Goal: Use online tool/utility: Utilize a website feature to perform a specific function

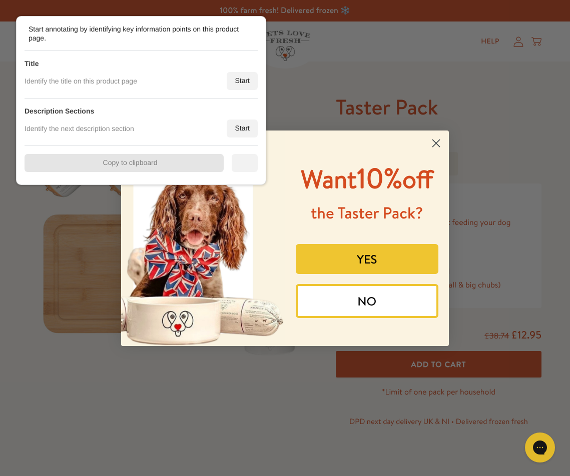
click at [439, 141] on circle "Close dialog" at bounding box center [436, 143] width 17 height 17
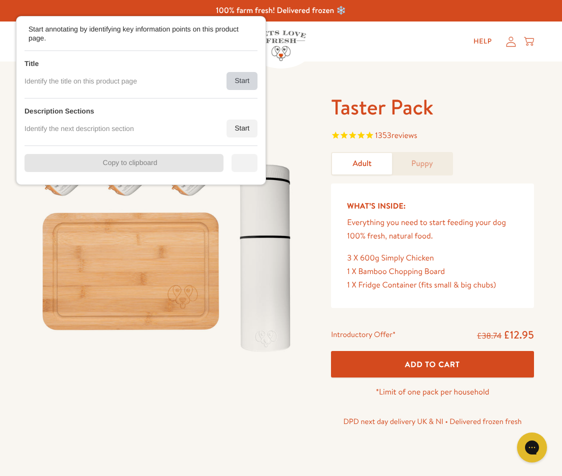
click at [231, 79] on div "Start" at bounding box center [242, 81] width 31 height 18
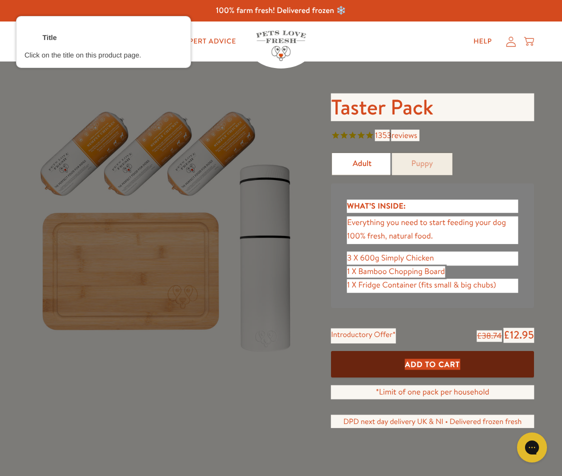
click at [387, 104] on div at bounding box center [432, 108] width 205 height 30
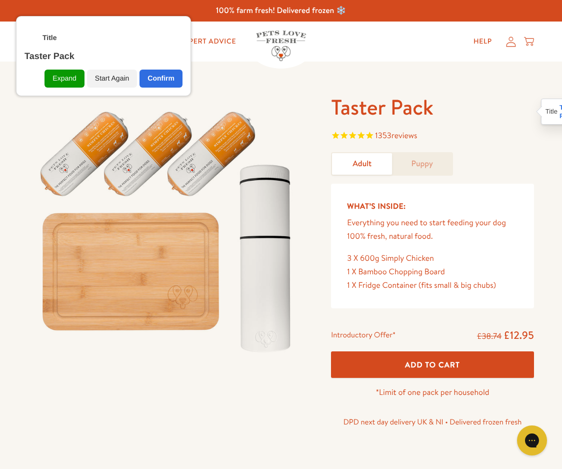
click at [164, 78] on div "Confirm" at bounding box center [161, 79] width 43 height 18
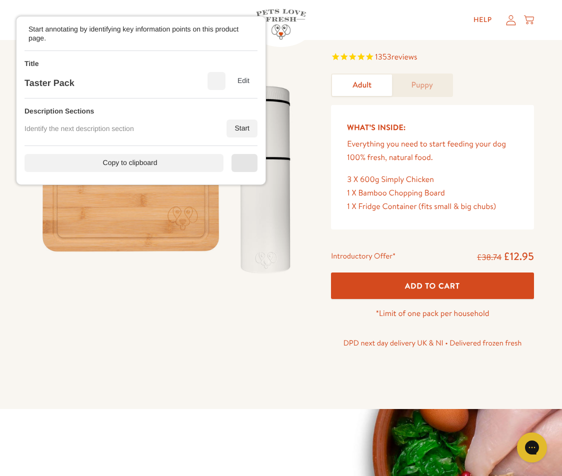
scroll to position [100, 0]
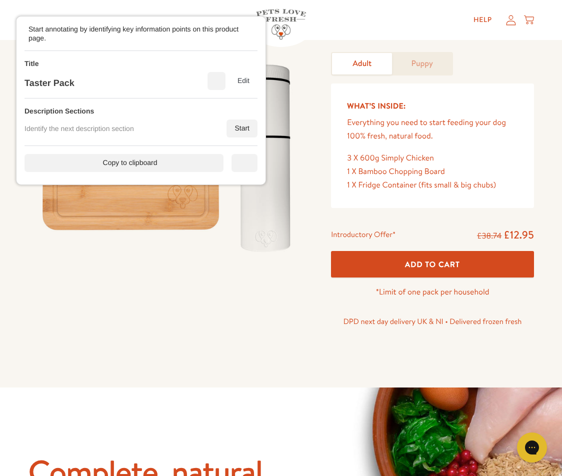
click at [246, 115] on div "Description Sections" at bounding box center [141, 111] width 233 height 9
click at [244, 119] on div "Description Sections Identify the next description section Start" at bounding box center [141, 123] width 233 height 48
click at [245, 121] on div "Start" at bounding box center [242, 129] width 31 height 18
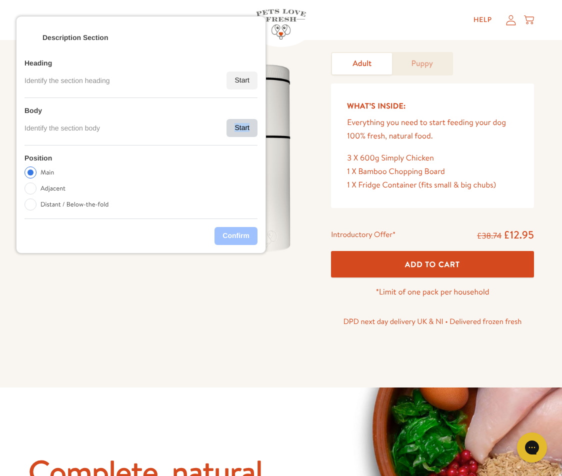
click at [245, 121] on div "Start" at bounding box center [242, 128] width 31 height 18
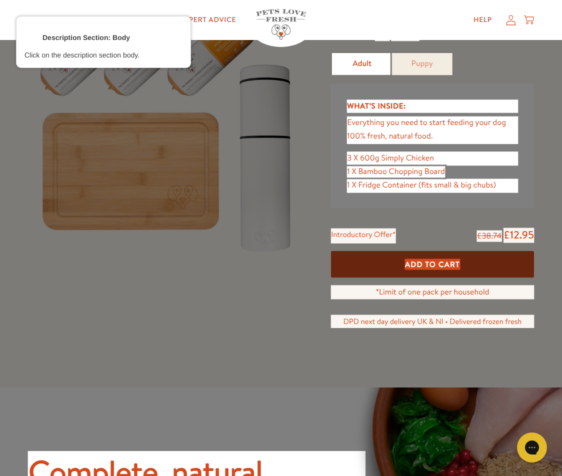
click at [347, 125] on div at bounding box center [432, 130] width 173 height 29
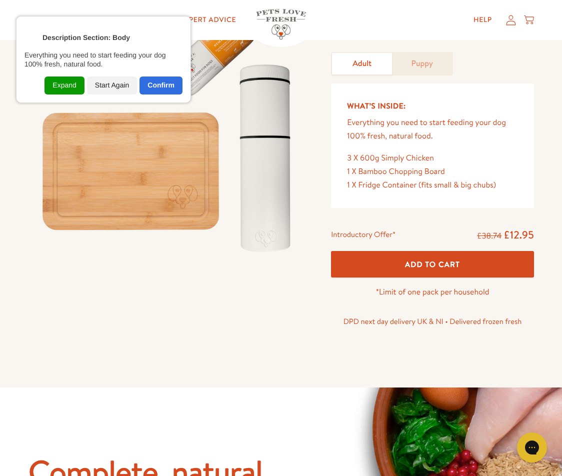
click at [65, 90] on div "Expand" at bounding box center [65, 86] width 40 height 18
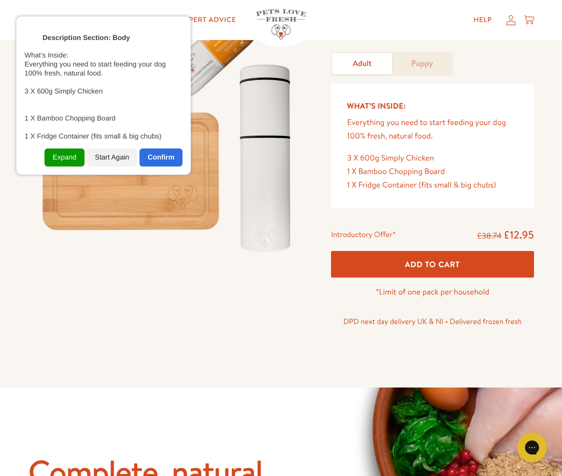
click at [169, 156] on div "Confirm" at bounding box center [161, 158] width 43 height 18
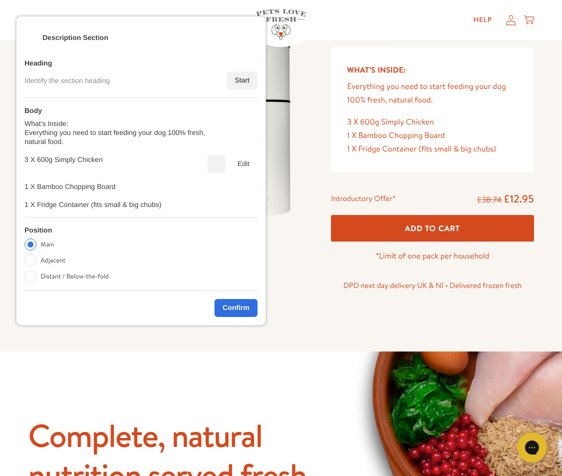
scroll to position [300, 0]
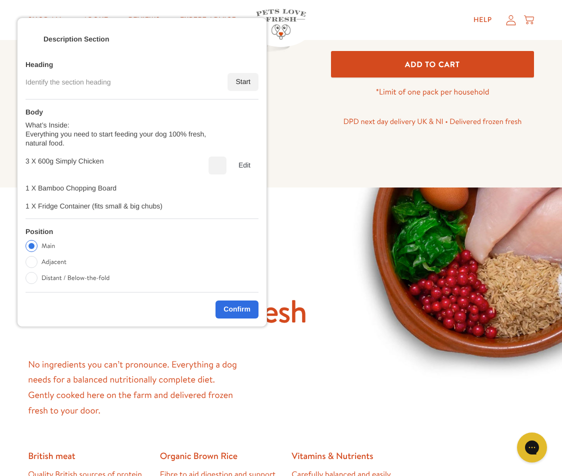
click at [226, 299] on div "Confirm" at bounding box center [142, 306] width 233 height 26
click at [240, 309] on div "Confirm" at bounding box center [238, 311] width 43 height 18
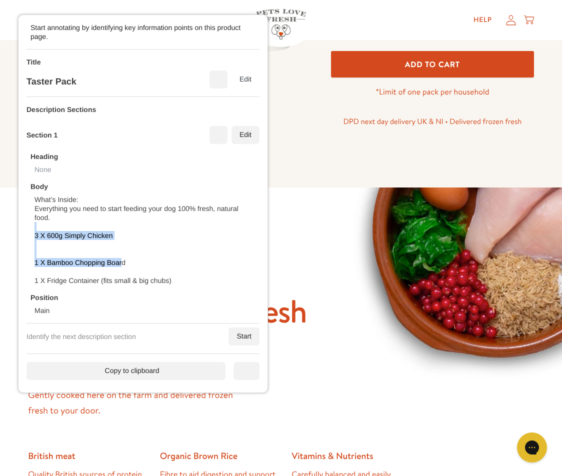
drag, startPoint x: 121, startPoint y: 253, endPoint x: 306, endPoint y: 198, distance: 193.2
click at [256, 200] on div "What’s Inside: Everything you need to start feeding your dog 100% fresh, natura…" at bounding box center [145, 240] width 221 height 90
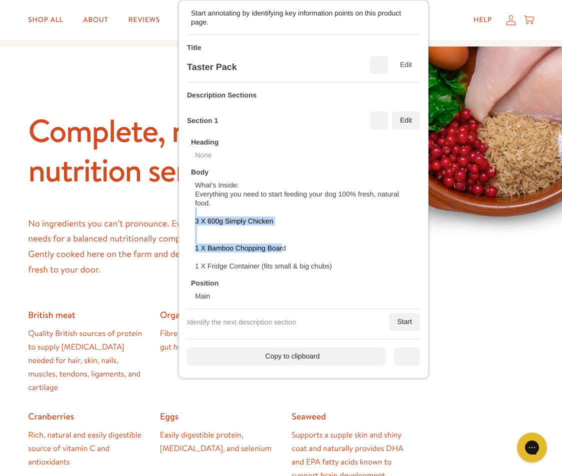
scroll to position [450, 0]
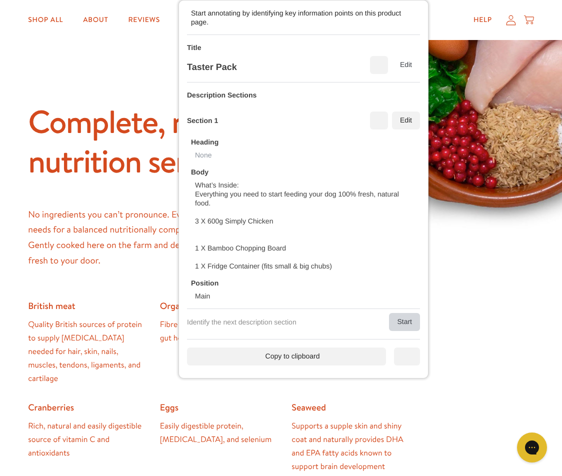
click at [393, 313] on div "Start" at bounding box center [404, 322] width 31 height 18
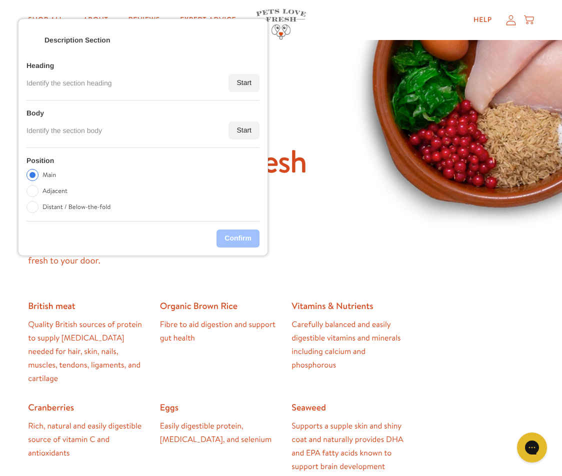
click at [52, 207] on label "Distant / Below-the-fold" at bounding box center [77, 207] width 68 height 12
click at [39, 207] on input "Distant / Below-the-fold" at bounding box center [33, 207] width 12 height 12
radio input "true"
click at [247, 125] on div "Start" at bounding box center [245, 130] width 31 height 18
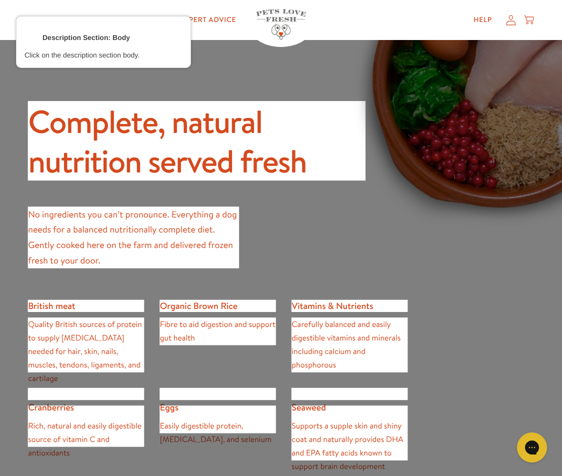
click at [151, 225] on div at bounding box center [133, 237] width 213 height 63
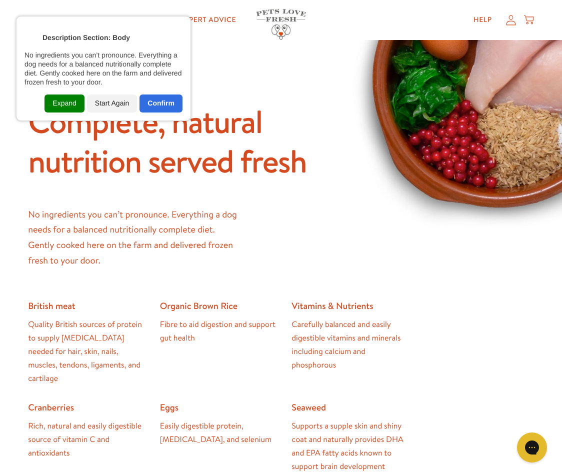
click at [76, 110] on div "Expand" at bounding box center [65, 104] width 40 height 18
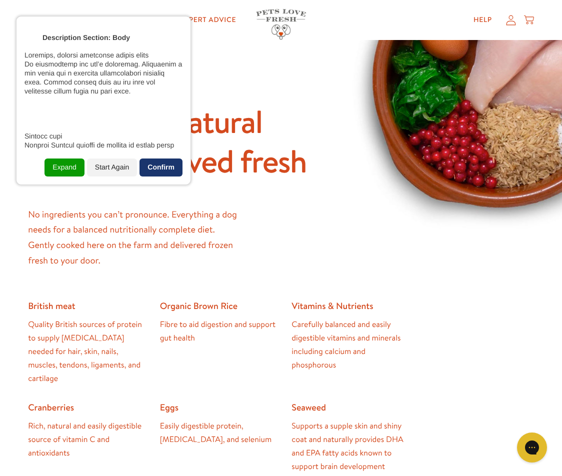
click at [161, 161] on div "Confirm" at bounding box center [161, 168] width 43 height 18
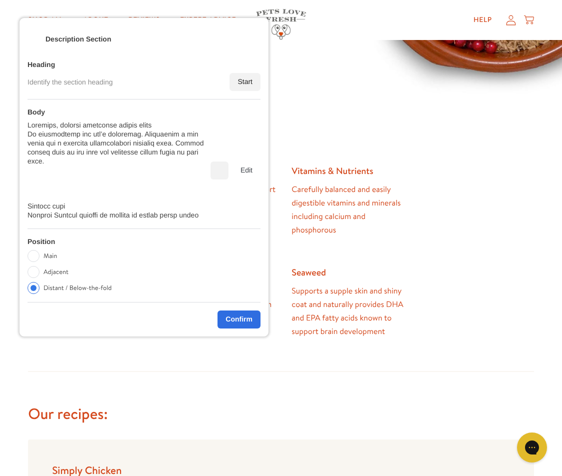
scroll to position [600, 0]
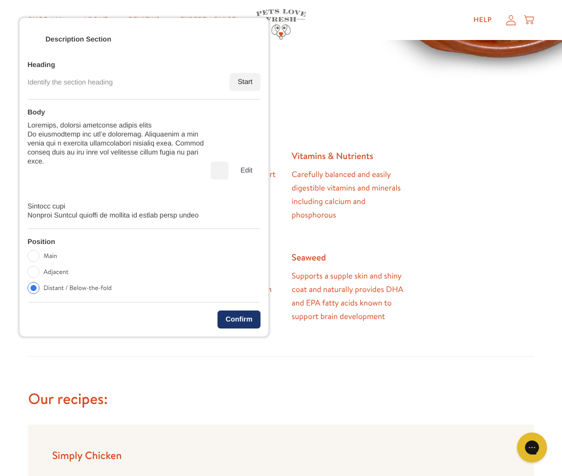
click at [246, 319] on div "Confirm" at bounding box center [239, 320] width 43 height 18
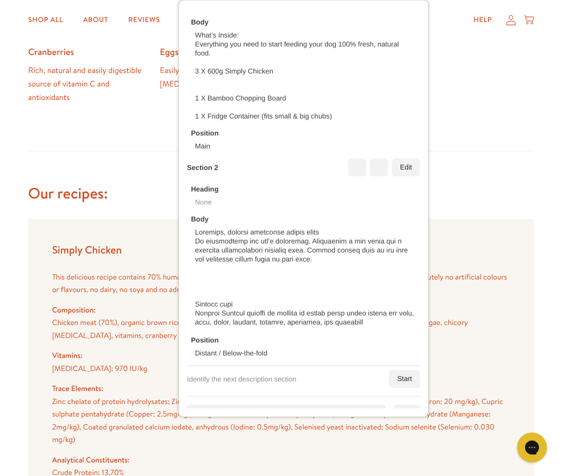
scroll to position [850, 0]
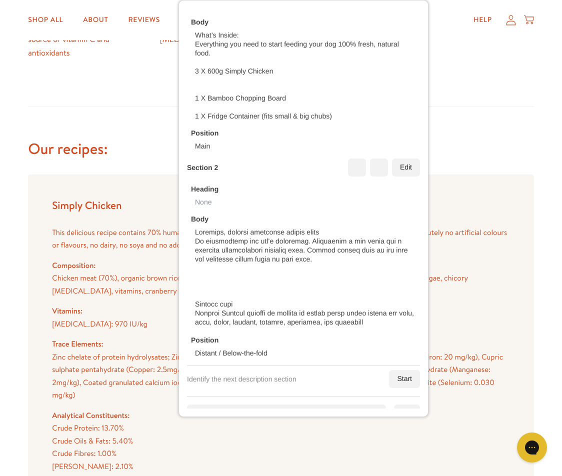
click at [395, 369] on div "Description Sections Section 1 Edit Heading None Body What’s Inside: Everything…" at bounding box center [303, 164] width 233 height 464
click at [391, 378] on div "Start" at bounding box center [404, 379] width 31 height 18
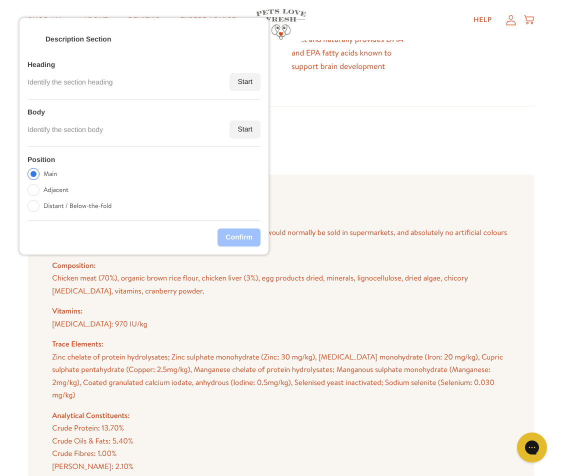
click at [66, 208] on label "Distant / Below-the-fold" at bounding box center [78, 206] width 68 height 12
click at [40, 208] on input "Distant / Below-the-fold" at bounding box center [34, 206] width 12 height 12
radio input "true"
click at [237, 134] on div "Start" at bounding box center [245, 131] width 31 height 18
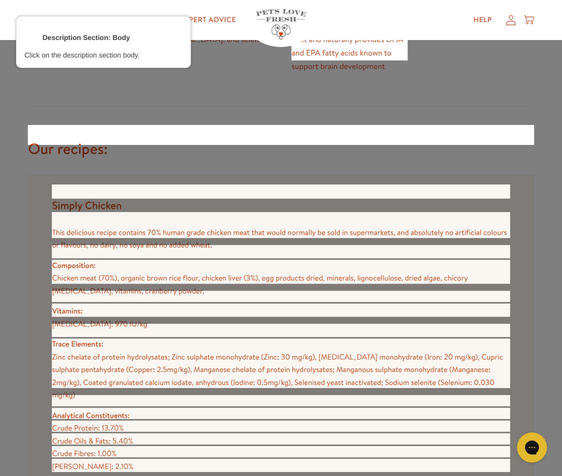
drag, startPoint x: 165, startPoint y: 197, endPoint x: 125, endPoint y: 127, distance: 80.6
click at [165, 196] on div at bounding box center [281, 192] width 460 height 16
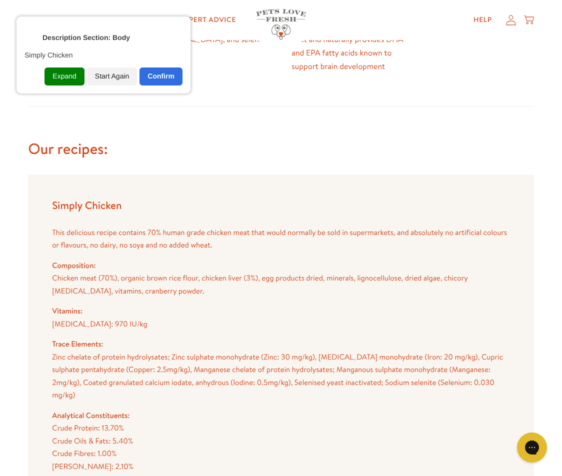
click at [63, 76] on div "Expand" at bounding box center [65, 77] width 40 height 18
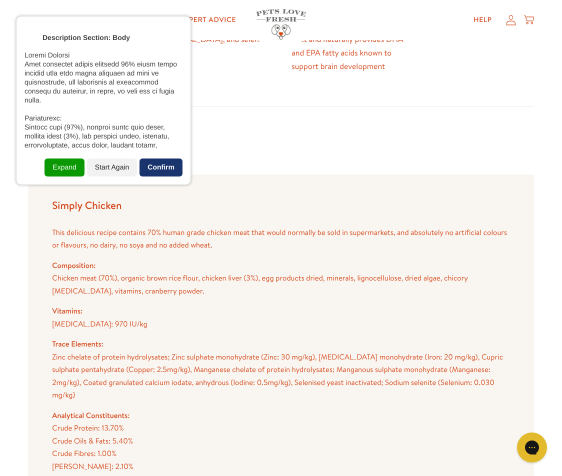
click at [167, 165] on div "Confirm" at bounding box center [161, 168] width 43 height 18
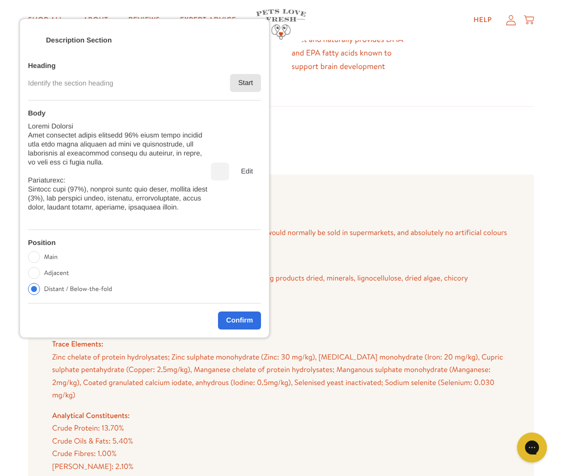
click at [244, 80] on div "Start" at bounding box center [245, 83] width 31 height 18
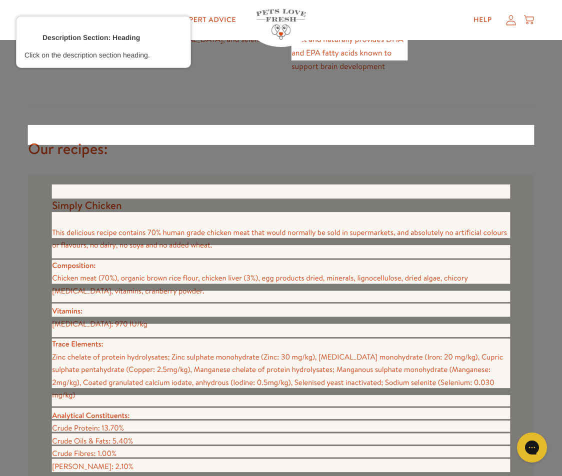
drag, startPoint x: 144, startPoint y: 139, endPoint x: 169, endPoint y: 89, distance: 55.7
click at [144, 139] on div at bounding box center [281, 135] width 508 height 22
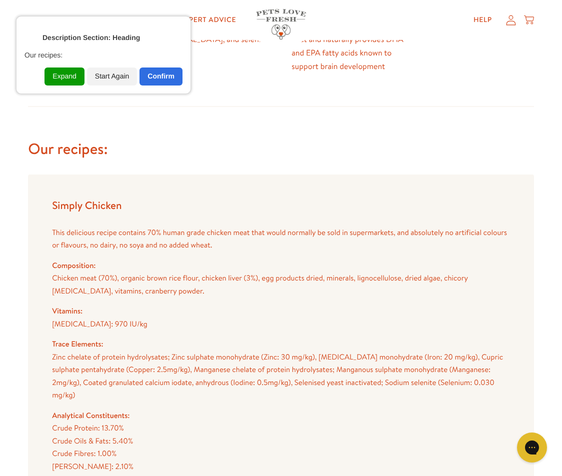
click at [179, 66] on div "Expand Start Again Confirm" at bounding box center [104, 73] width 158 height 26
click at [167, 85] on div "Confirm" at bounding box center [161, 77] width 43 height 18
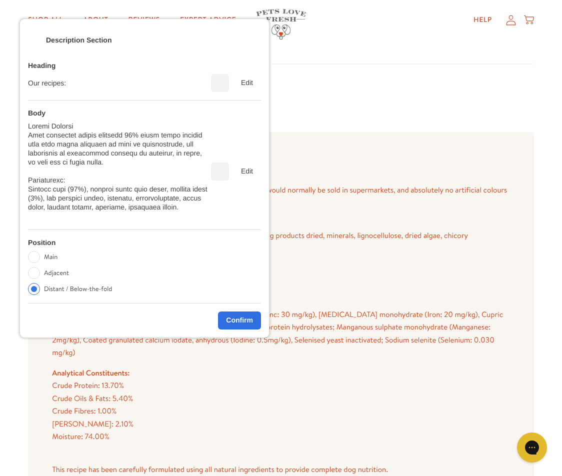
scroll to position [1050, 0]
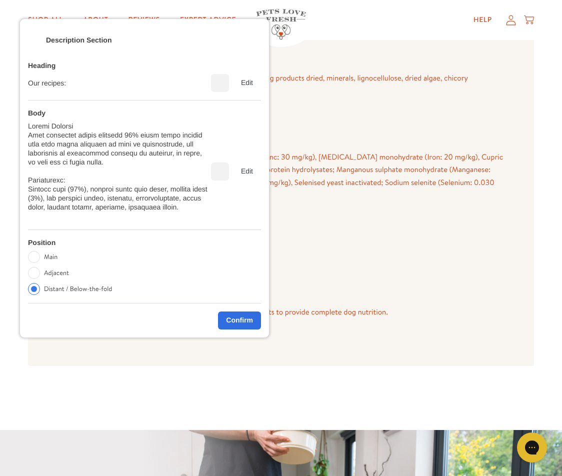
click at [243, 319] on div "Confirm" at bounding box center [239, 321] width 43 height 18
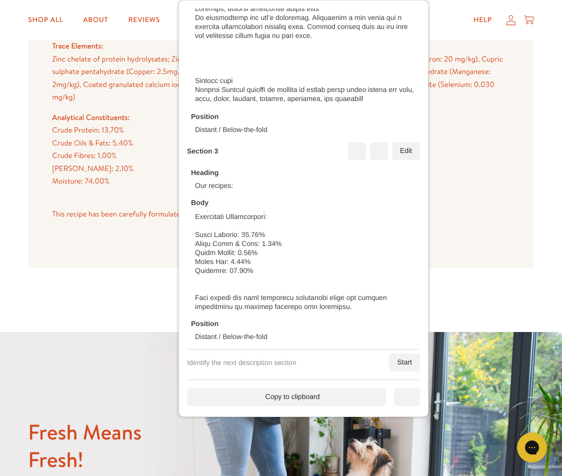
scroll to position [1150, 0]
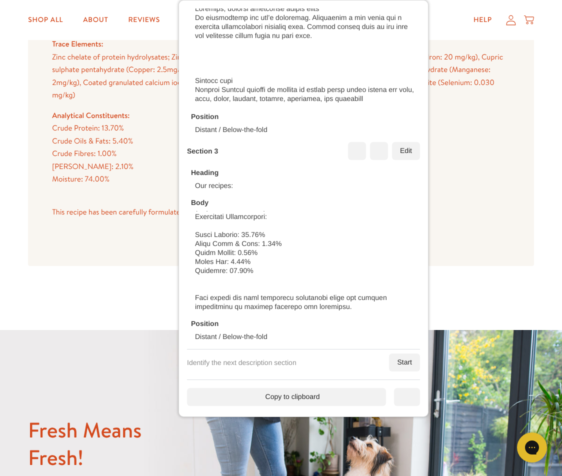
click at [330, 389] on div "Copy to clipboard" at bounding box center [286, 397] width 199 height 18
